Goal: Feedback & Contribution: Leave review/rating

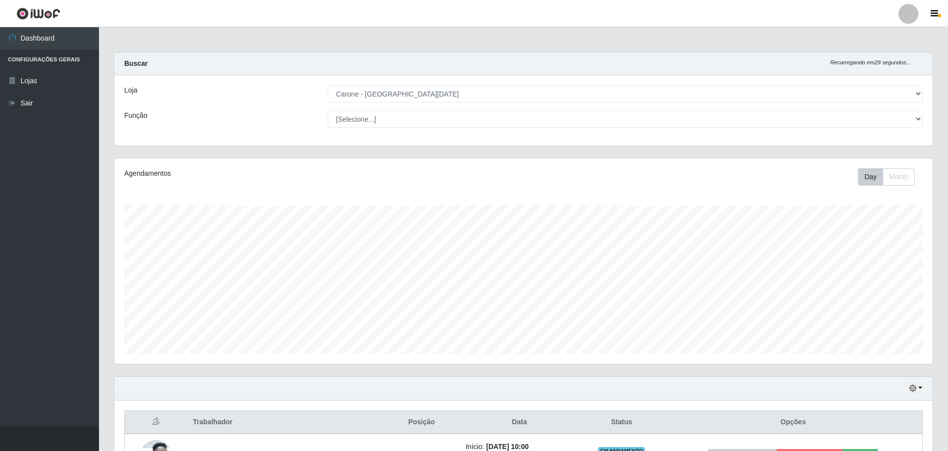
select select "527"
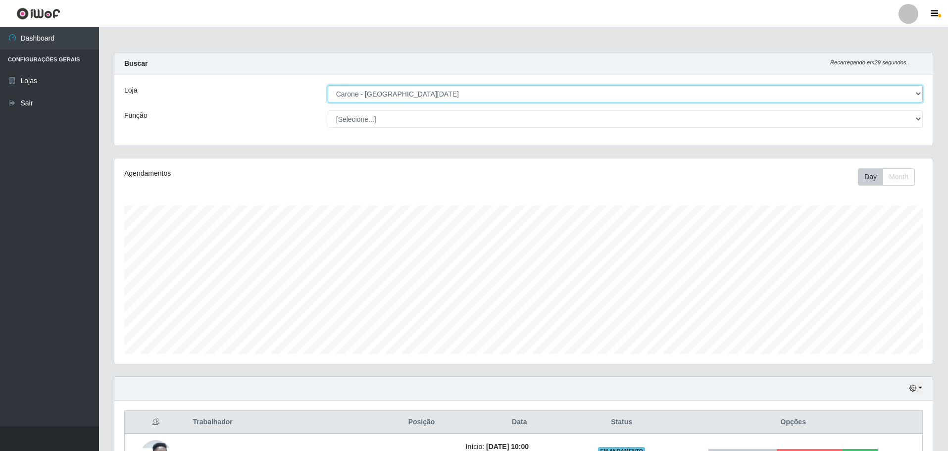
drag, startPoint x: 760, startPoint y: 92, endPoint x: 749, endPoint y: 101, distance: 14.1
click at [760, 92] on select "[Selecione...] [GEOGRAPHIC_DATA] - [GEOGRAPHIC_DATA][DATE]" at bounding box center [625, 93] width 595 height 17
click at [328, 85] on select "[Selecione...] [GEOGRAPHIC_DATA] - [GEOGRAPHIC_DATA][DATE]" at bounding box center [625, 93] width 595 height 17
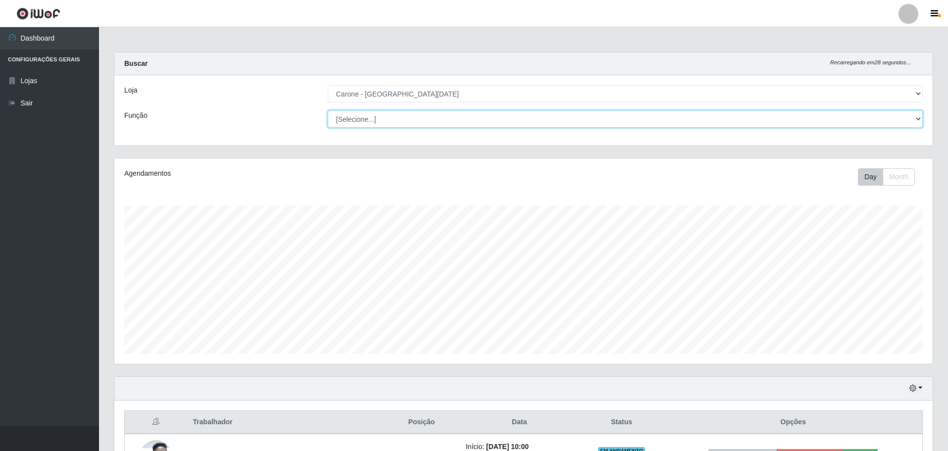
click at [738, 116] on select "[Selecione...] Embalador Embalador + Embalador ++ Repositor Repositor + Reposit…" at bounding box center [625, 118] width 595 height 17
select select "82"
click at [328, 110] on select "[Selecione...] Embalador Embalador + Embalador ++ Repositor Repositor + Reposit…" at bounding box center [625, 118] width 595 height 17
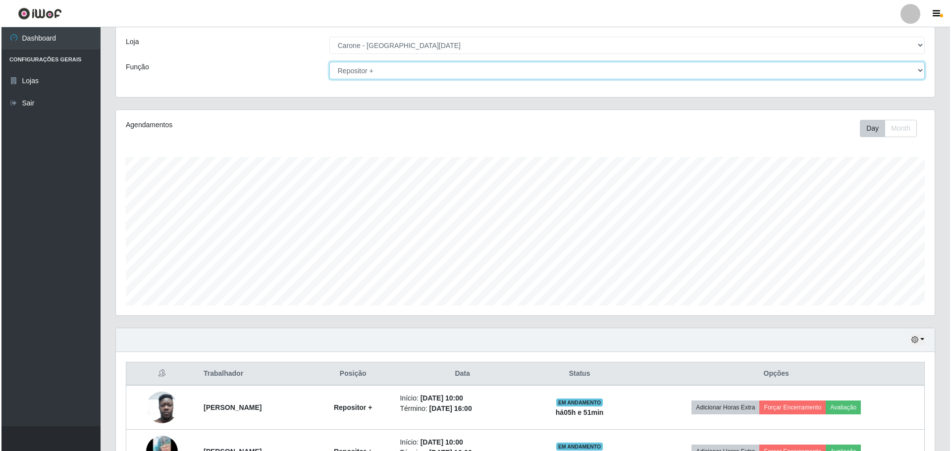
scroll to position [118, 0]
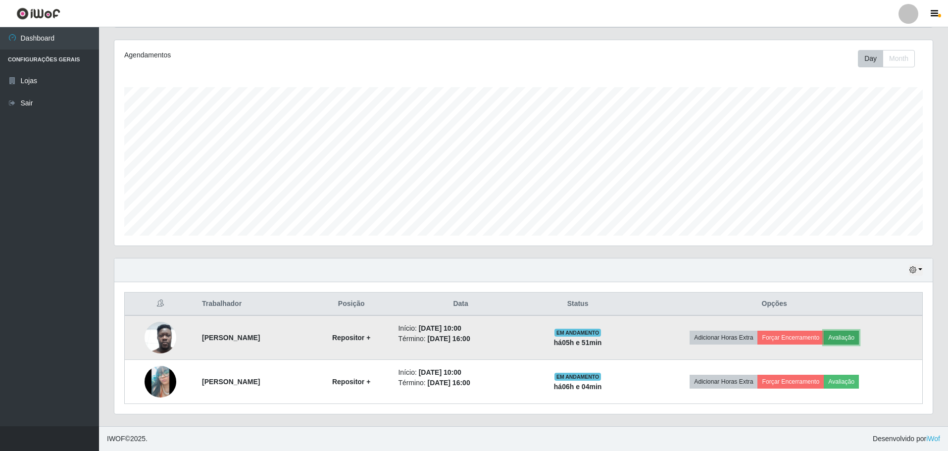
click at [850, 338] on button "Avaliação" at bounding box center [841, 338] width 35 height 14
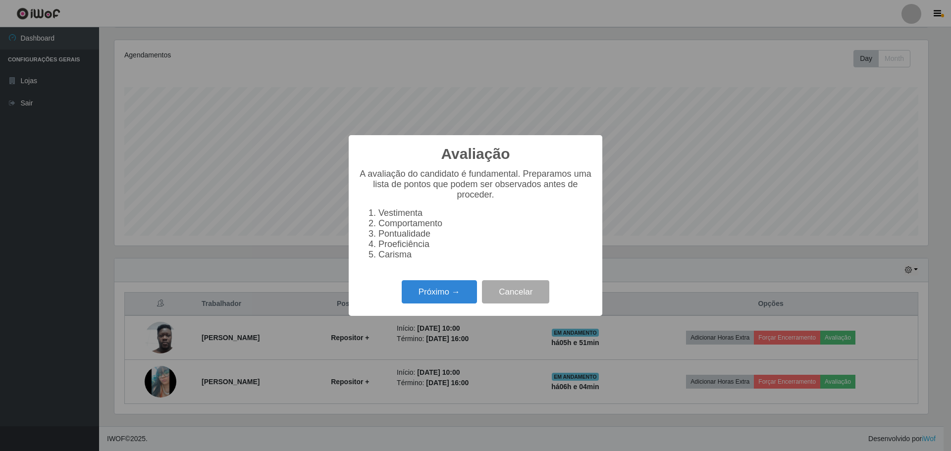
scroll to position [205, 814]
click at [430, 292] on button "Próximo →" at bounding box center [439, 291] width 75 height 23
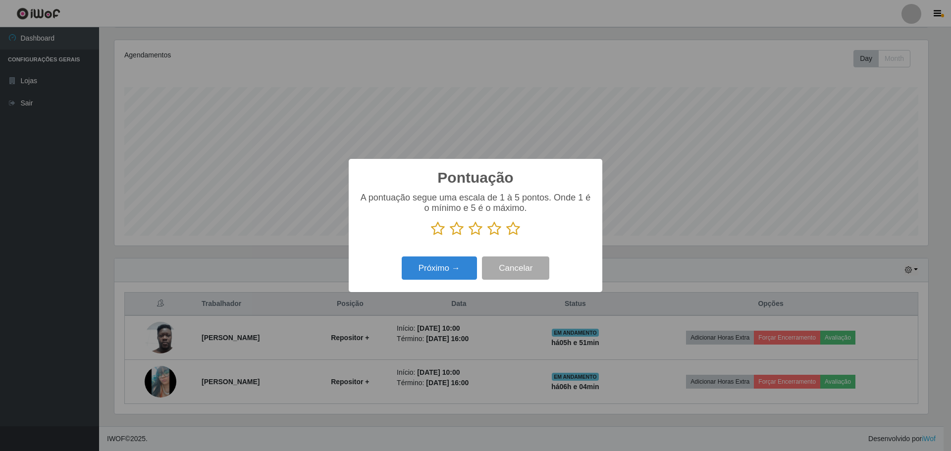
scroll to position [494950, 494342]
click at [440, 229] on icon at bounding box center [438, 228] width 14 height 15
click at [431, 236] on input "radio" at bounding box center [431, 236] width 0 height 0
click at [455, 278] on button "Próximo →" at bounding box center [439, 267] width 75 height 23
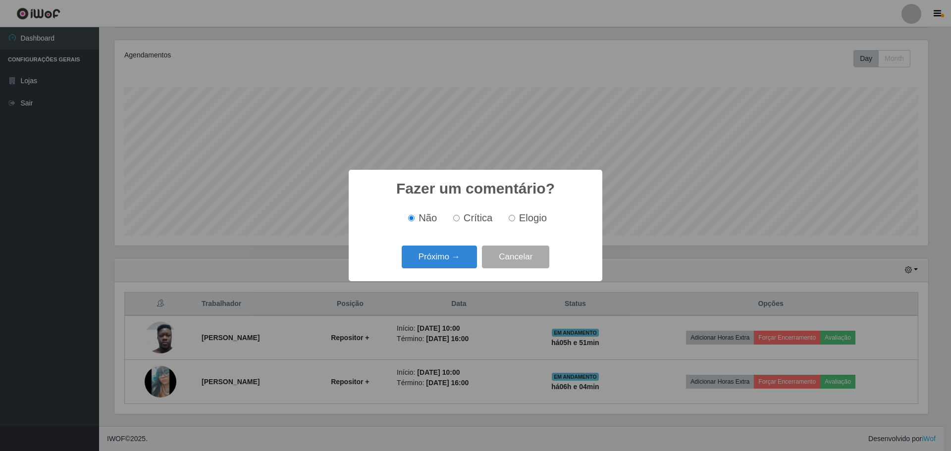
click at [481, 217] on span "Crítica" at bounding box center [477, 217] width 29 height 11
click at [460, 217] on input "Crítica" at bounding box center [456, 218] width 6 height 6
radio input "true"
click at [450, 255] on button "Próximo →" at bounding box center [439, 257] width 75 height 23
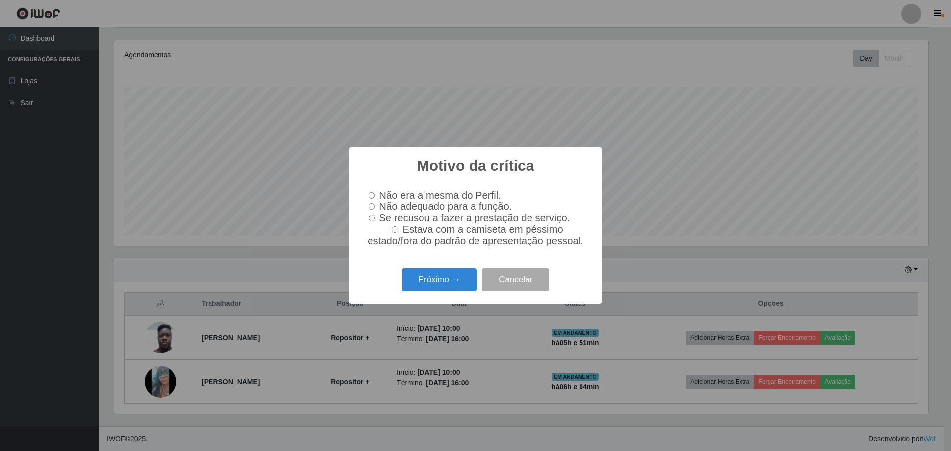
click at [408, 206] on span "Não adequado para a função." at bounding box center [445, 206] width 133 height 11
click at [375, 206] on input "Não adequado para a função." at bounding box center [371, 207] width 6 height 6
radio input "true"
click at [444, 285] on button "Próximo →" at bounding box center [439, 279] width 75 height 23
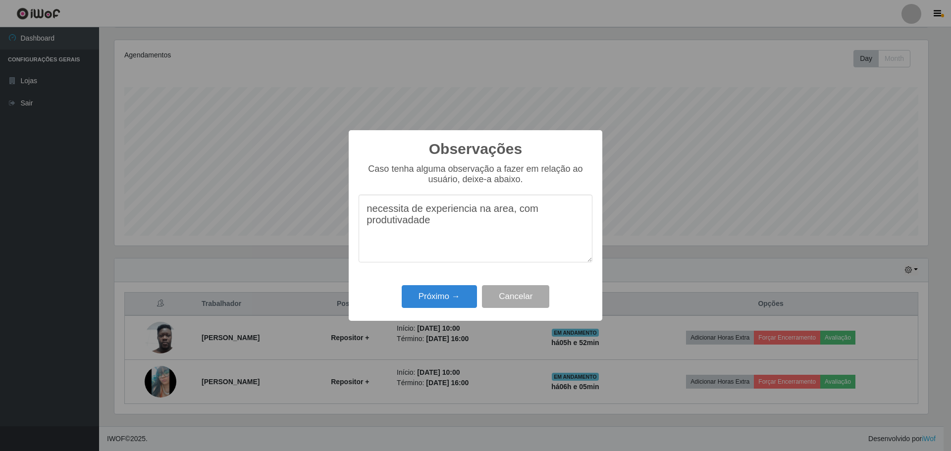
drag, startPoint x: 410, startPoint y: 222, endPoint x: 503, endPoint y: 237, distance: 93.3
click at [503, 237] on textarea "necessita de experiencia na area, com produtivadade" at bounding box center [475, 229] width 234 height 68
click at [448, 225] on textarea "necessita de experiencia na área, com produtividade, porativo, muito devagar." at bounding box center [475, 229] width 234 height 68
type textarea "necessita de experiencia na área, com produtividade, pro ativo, muito devagar."
click at [433, 295] on button "Próximo →" at bounding box center [439, 296] width 75 height 23
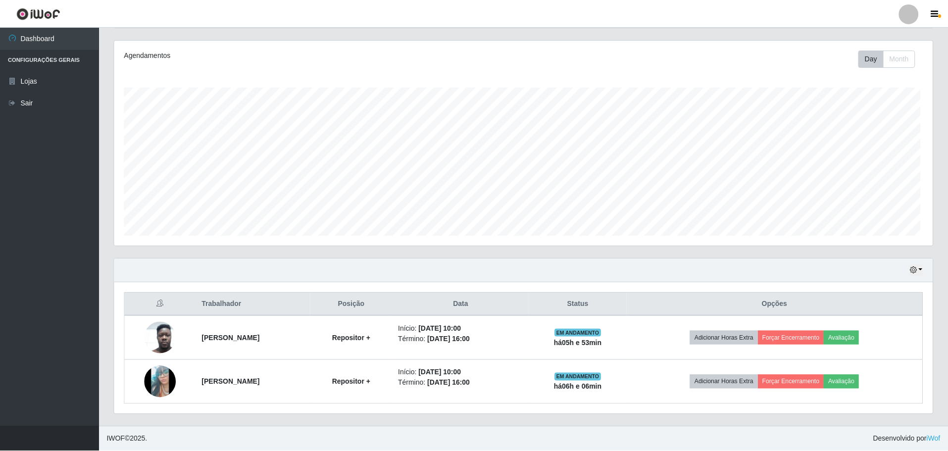
scroll to position [205, 818]
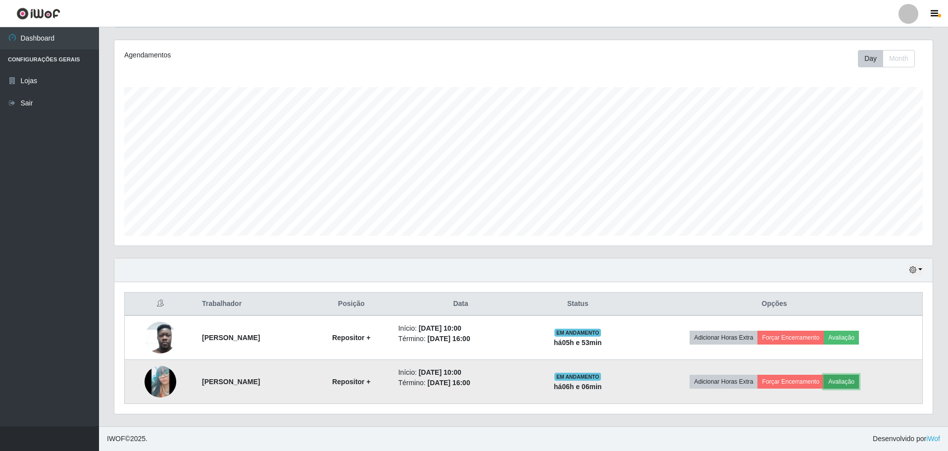
click at [859, 382] on button "Avaliação" at bounding box center [841, 382] width 35 height 14
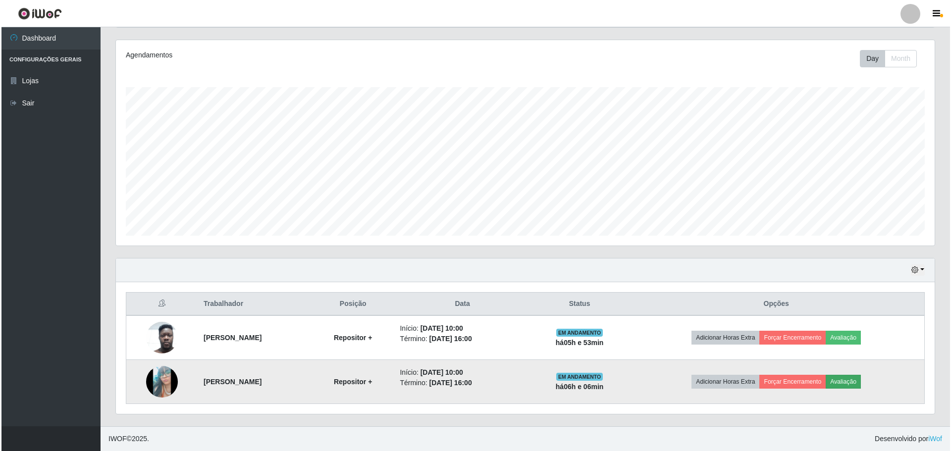
scroll to position [205, 814]
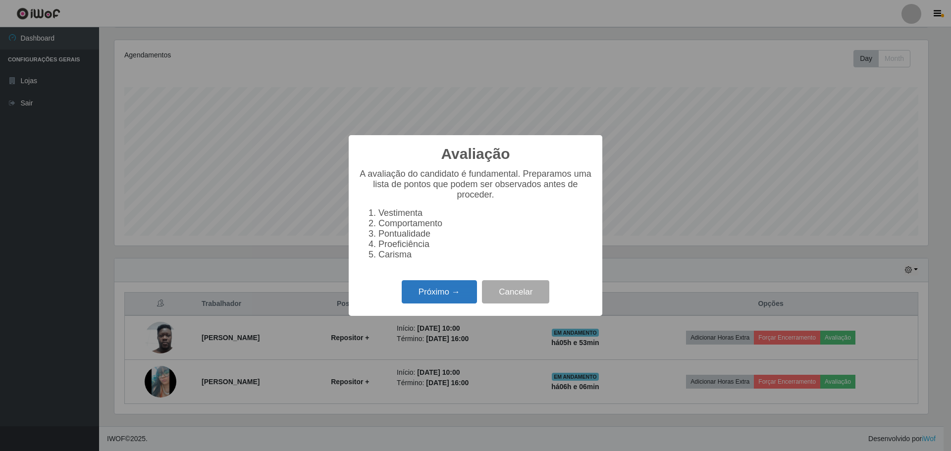
click at [444, 288] on button "Próximo →" at bounding box center [439, 291] width 75 height 23
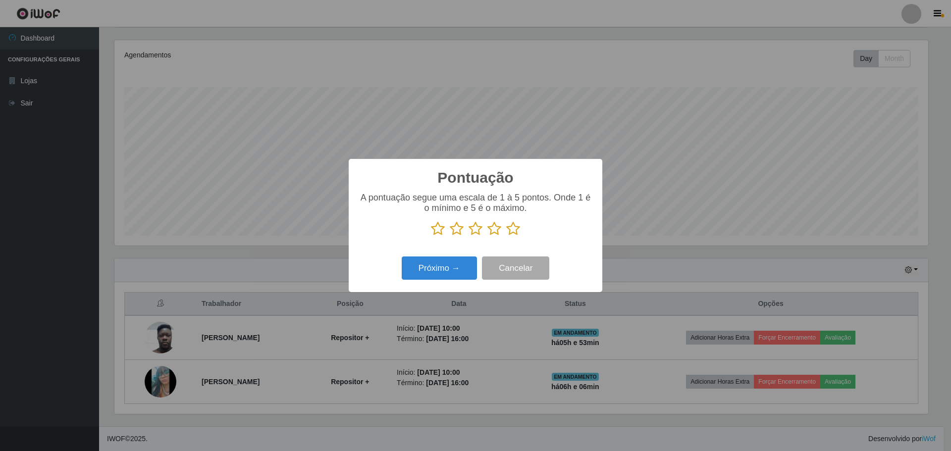
scroll to position [494950, 494342]
click at [455, 231] on icon at bounding box center [457, 228] width 14 height 15
click at [450, 236] on input "radio" at bounding box center [450, 236] width 0 height 0
click at [450, 271] on button "Próximo →" at bounding box center [439, 267] width 75 height 23
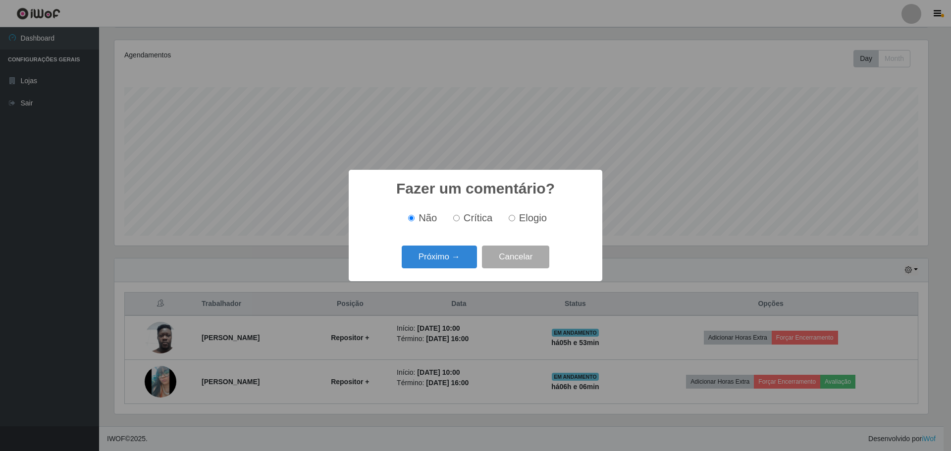
click at [469, 219] on span "Crítica" at bounding box center [477, 217] width 29 height 11
click at [460, 219] on input "Crítica" at bounding box center [456, 218] width 6 height 6
radio input "true"
click at [450, 266] on button "Próximo →" at bounding box center [439, 257] width 75 height 23
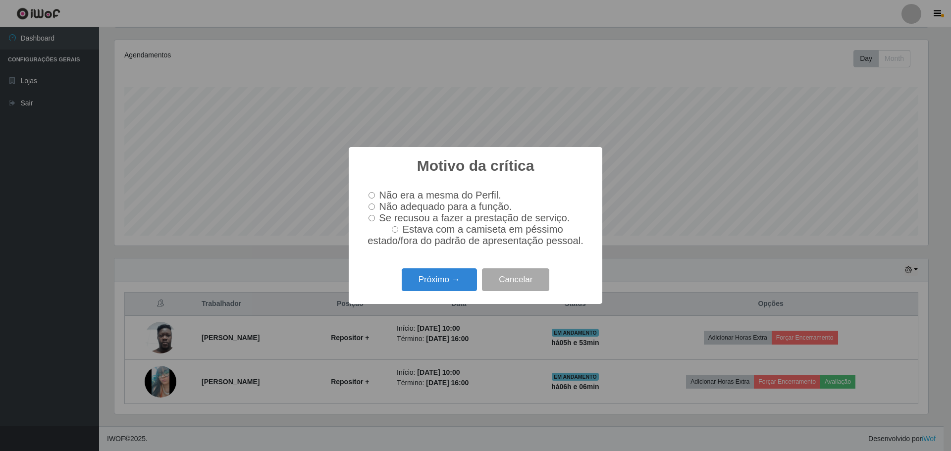
click at [430, 205] on span "Não adequado para a função." at bounding box center [445, 206] width 133 height 11
click at [375, 205] on input "Não adequado para a função." at bounding box center [371, 207] width 6 height 6
radio input "true"
click at [450, 285] on button "Próximo →" at bounding box center [439, 279] width 75 height 23
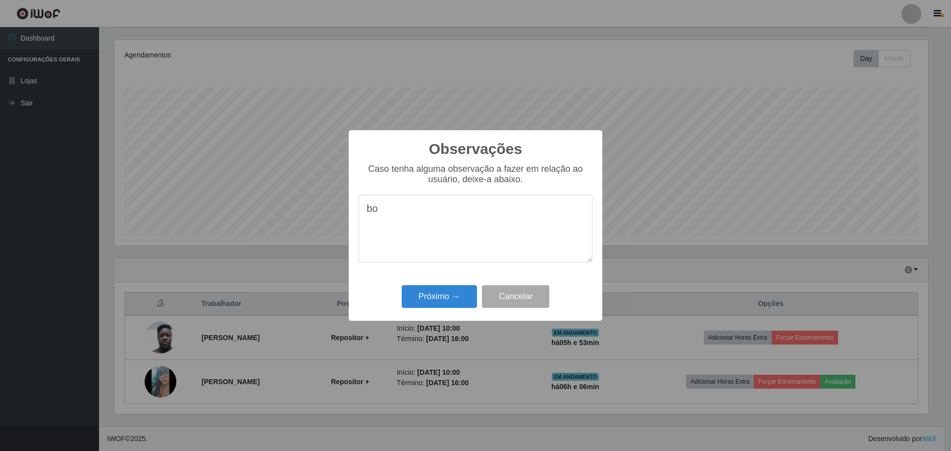
type textarea "b"
type textarea "pouca produtividade, pouca forca de vontade."
click at [463, 305] on button "Próximo →" at bounding box center [439, 296] width 75 height 23
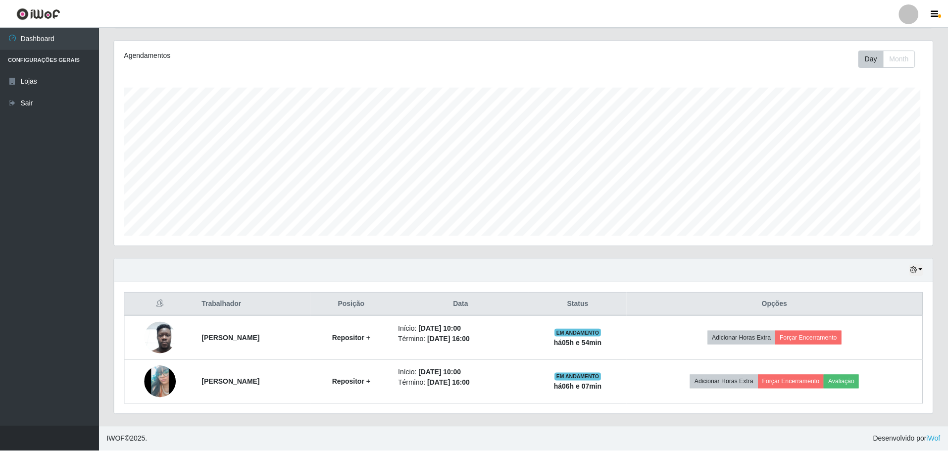
scroll to position [205, 818]
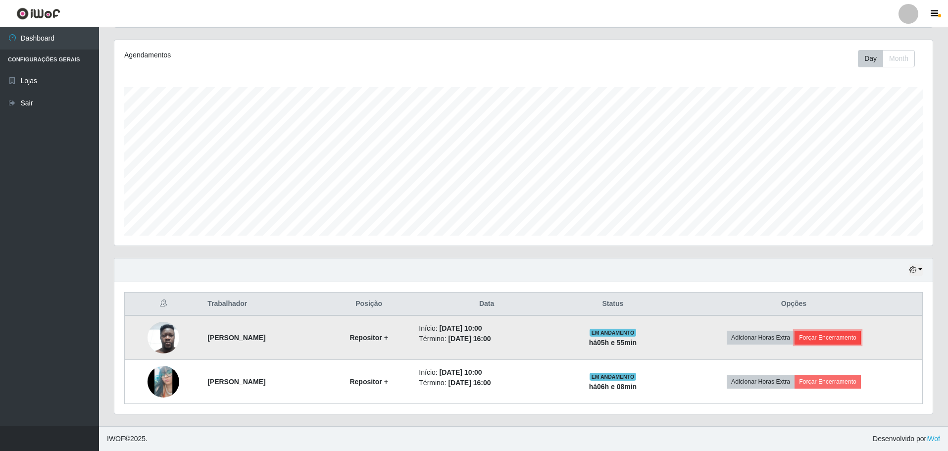
click at [859, 336] on button "Forçar Encerramento" at bounding box center [828, 338] width 66 height 14
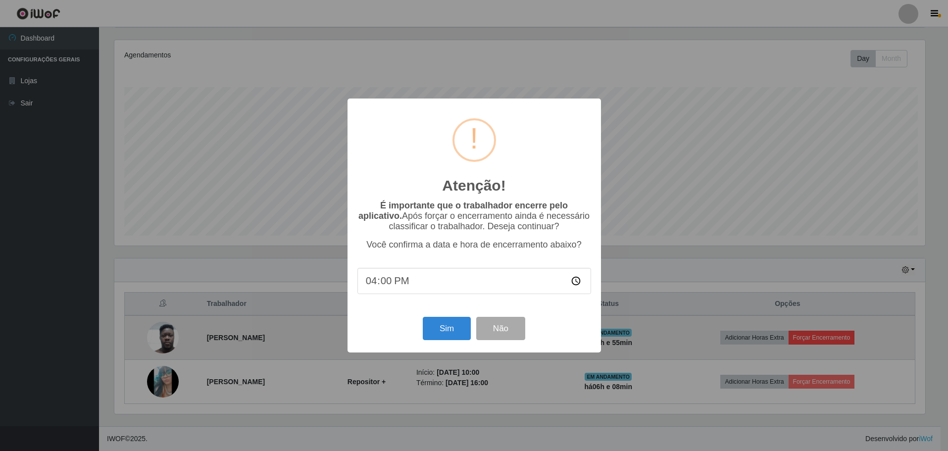
scroll to position [205, 814]
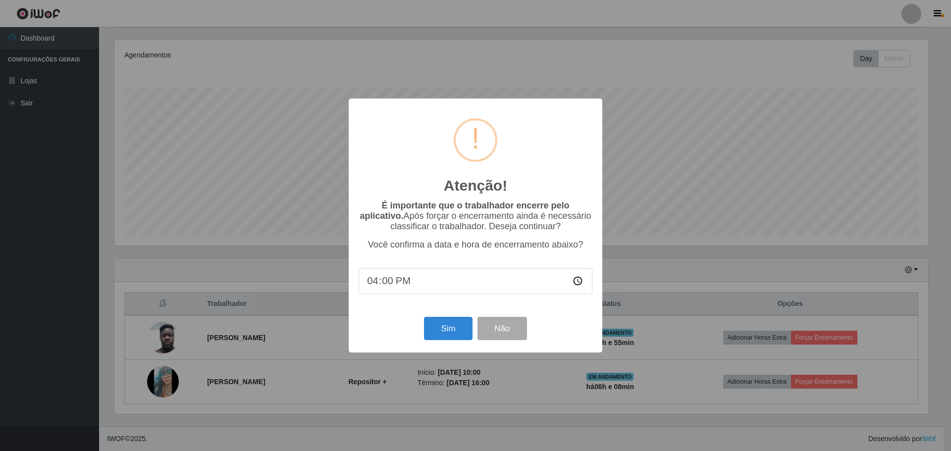
click at [428, 286] on input "16:00" at bounding box center [475, 281] width 234 height 26
click at [434, 289] on input "16:00" at bounding box center [475, 281] width 234 height 26
click at [463, 336] on button "Sim" at bounding box center [448, 328] width 48 height 23
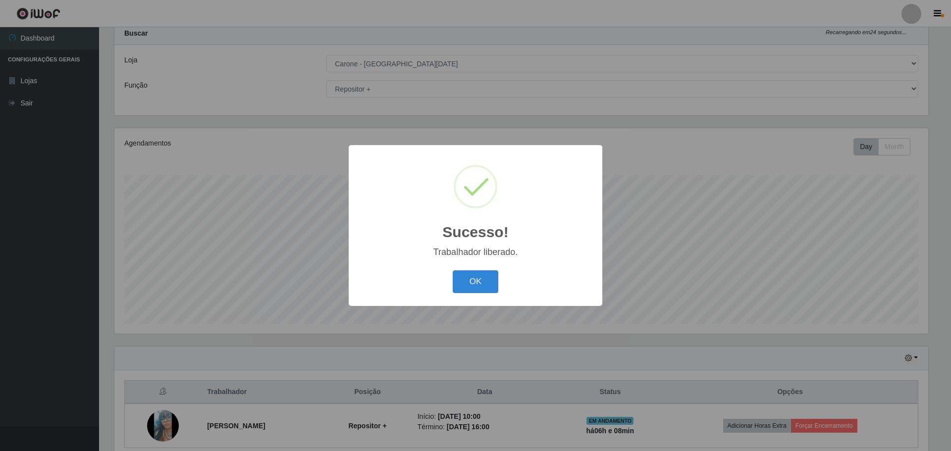
click at [466, 270] on div "OK Cancel" at bounding box center [475, 281] width 234 height 28
click at [472, 277] on button "OK" at bounding box center [476, 281] width 46 height 23
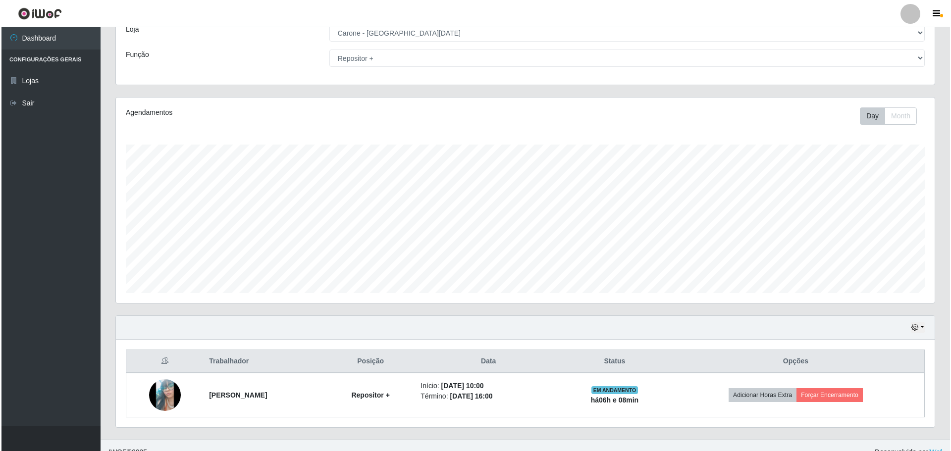
scroll to position [74, 0]
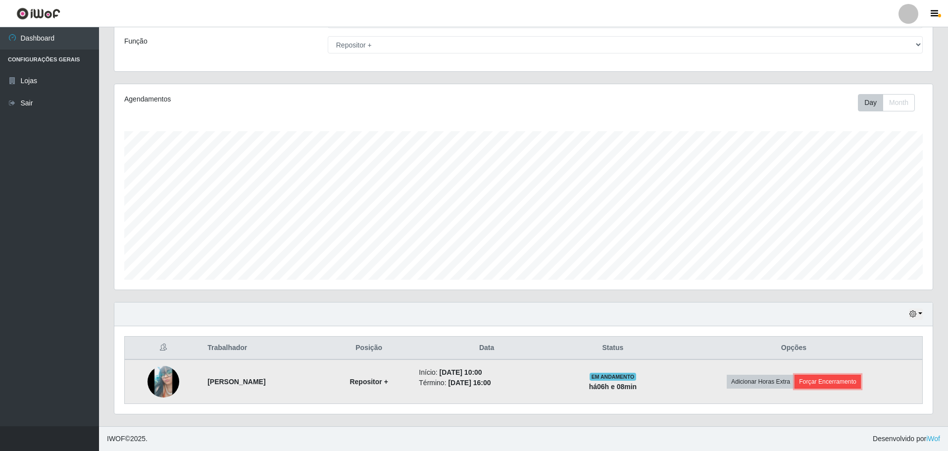
click at [846, 381] on button "Forçar Encerramento" at bounding box center [828, 382] width 66 height 14
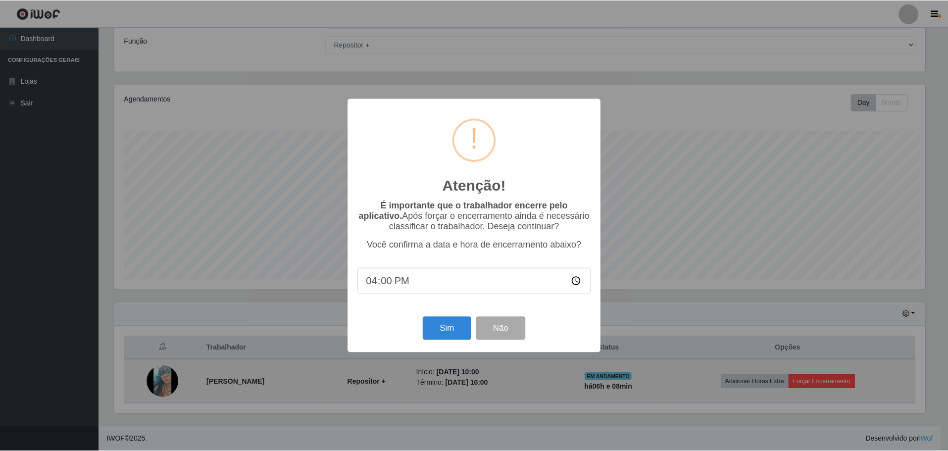
scroll to position [205, 814]
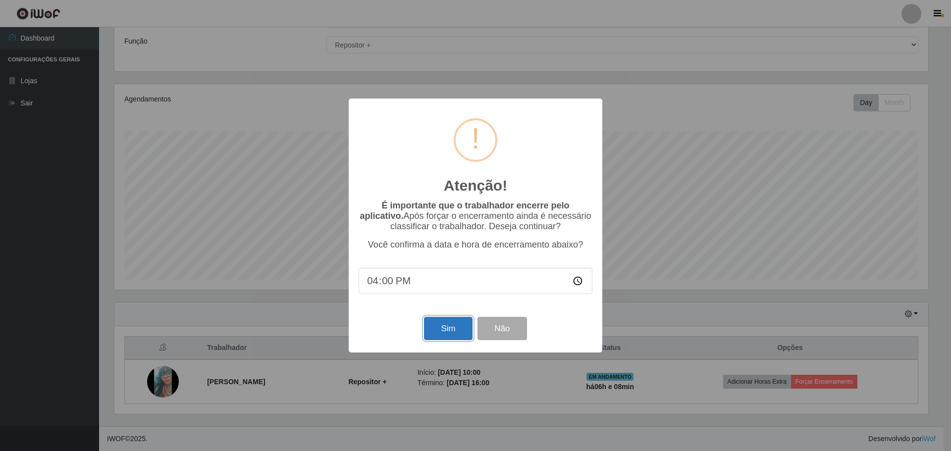
click at [427, 326] on button "Sim" at bounding box center [448, 328] width 48 height 23
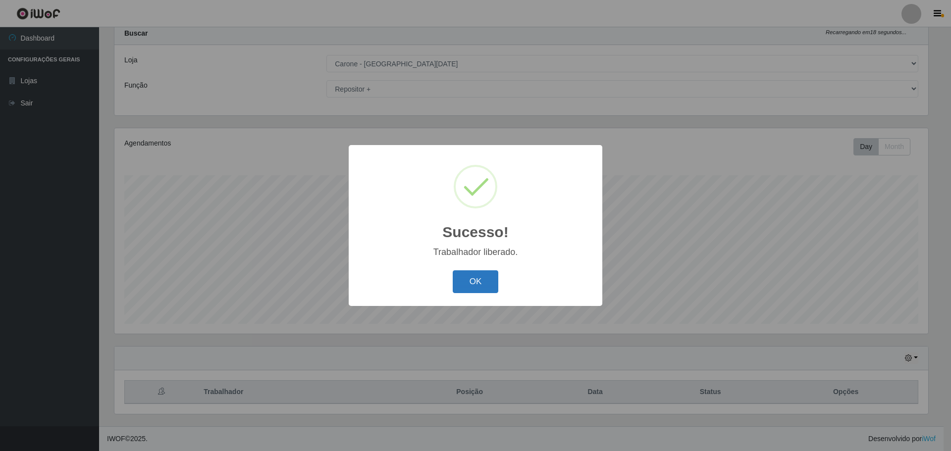
click at [474, 288] on button "OK" at bounding box center [476, 281] width 46 height 23
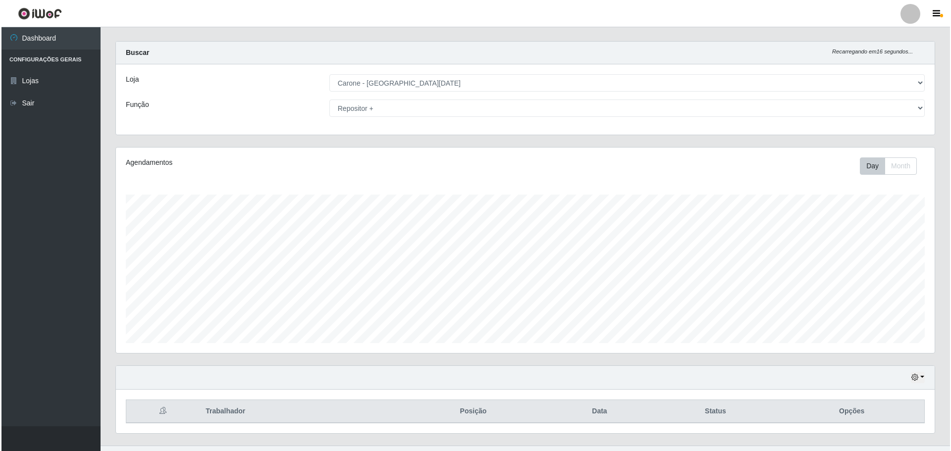
scroll to position [0, 0]
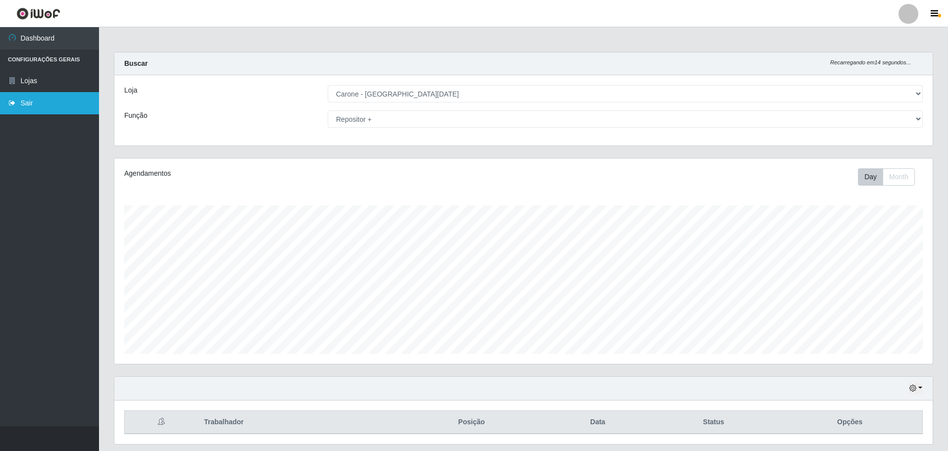
click at [34, 99] on link "Sair" at bounding box center [49, 103] width 99 height 22
